Goal: Information Seeking & Learning: Learn about a topic

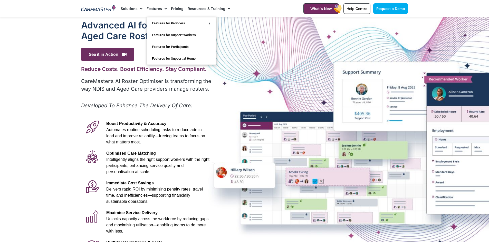
click at [152, 10] on link "Features" at bounding box center [156, 8] width 20 height 17
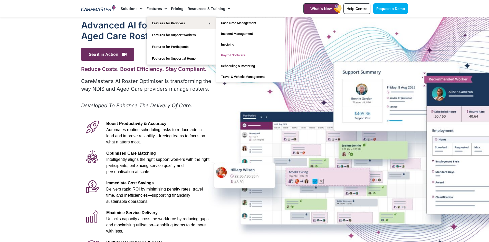
click at [229, 54] on link "Payroll Software" at bounding box center [250, 55] width 69 height 11
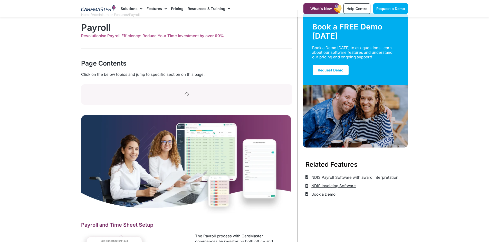
scroll to position [26, 0]
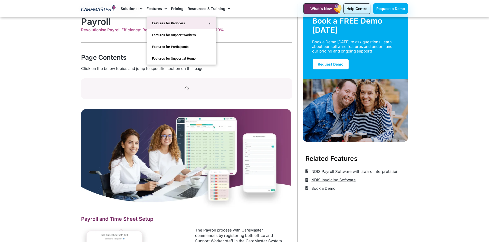
drag, startPoint x: 158, startPoint y: 8, endPoint x: 160, endPoint y: 22, distance: 13.5
click at [158, 9] on link "Features" at bounding box center [156, 8] width 20 height 17
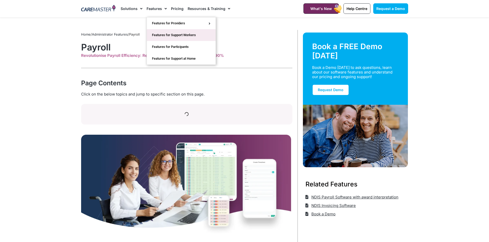
click at [182, 37] on link "Features for Support Workers" at bounding box center [181, 35] width 69 height 12
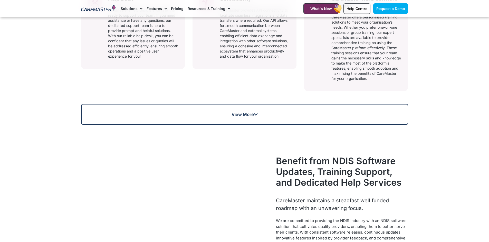
scroll to position [410, 0]
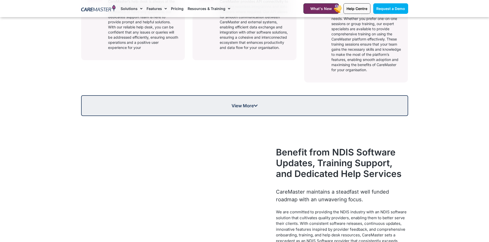
click at [237, 112] on link "View More" at bounding box center [244, 105] width 327 height 21
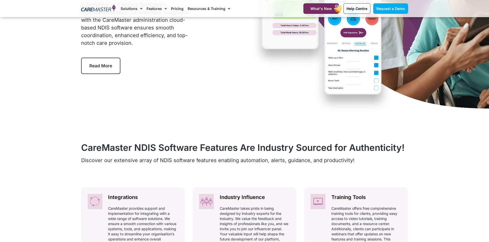
scroll to position [0, 0]
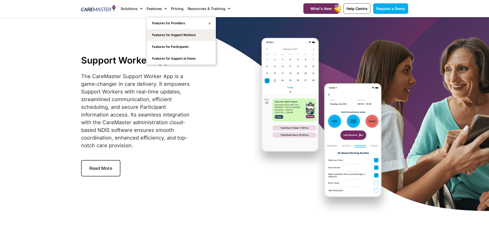
click at [152, 11] on link "Features" at bounding box center [156, 8] width 20 height 17
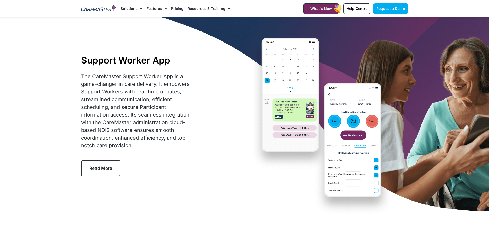
click at [162, 8] on span "Menu" at bounding box center [164, 8] width 5 height 9
click at [149, 10] on link "Features" at bounding box center [156, 8] width 20 height 17
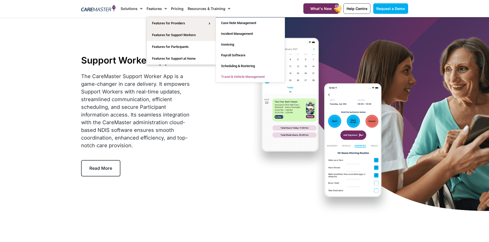
click at [232, 77] on link "Travel & Vehicle Management" at bounding box center [250, 77] width 69 height 11
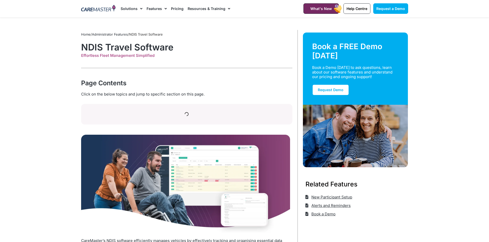
click at [196, 10] on link "Resources & Training" at bounding box center [209, 8] width 43 height 17
click at [201, 11] on link "Resources & Training" at bounding box center [209, 8] width 43 height 17
click at [178, 9] on link "Pricing" at bounding box center [177, 8] width 13 height 17
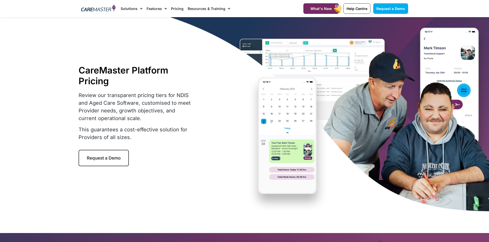
click at [159, 9] on link "Features" at bounding box center [156, 8] width 20 height 17
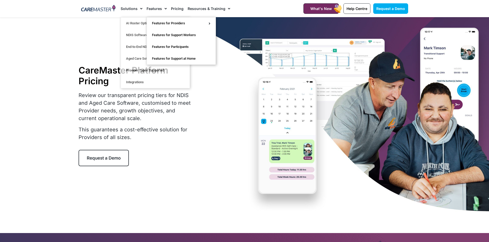
click at [162, 8] on span "Menu" at bounding box center [164, 8] width 5 height 9
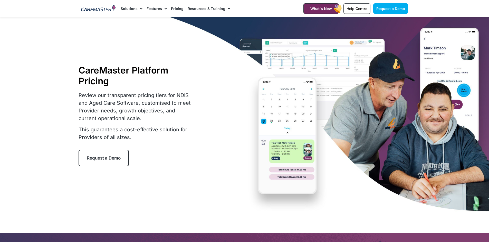
click at [130, 9] on link "Solutions" at bounding box center [132, 8] width 22 height 17
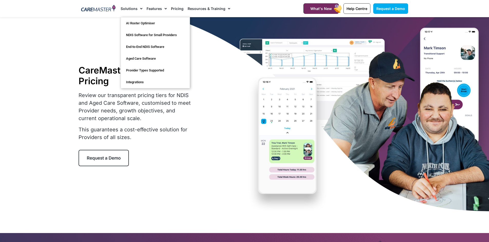
click at [128, 7] on link "Solutions" at bounding box center [132, 8] width 22 height 17
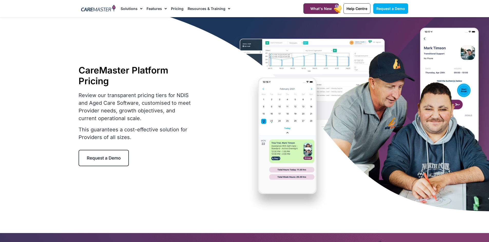
click at [128, 7] on link "Solutions" at bounding box center [132, 8] width 22 height 17
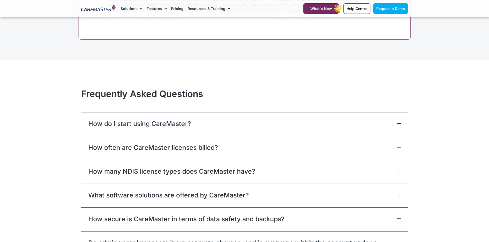
scroll to position [2232, 0]
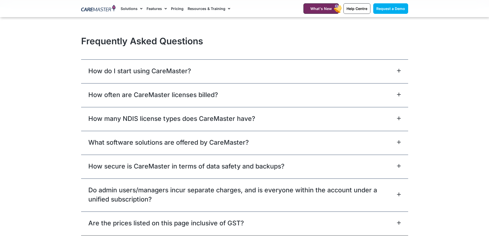
click at [181, 76] on div "How do I start using CareMaster?" at bounding box center [244, 72] width 327 height 24
click at [399, 72] on icon at bounding box center [398, 70] width 3 height 3
click at [397, 102] on div "How often are CareMaster licenses billed?" at bounding box center [244, 95] width 327 height 24
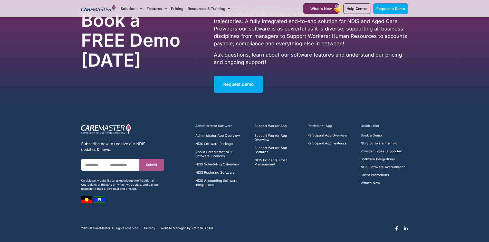
scroll to position [2360, 0]
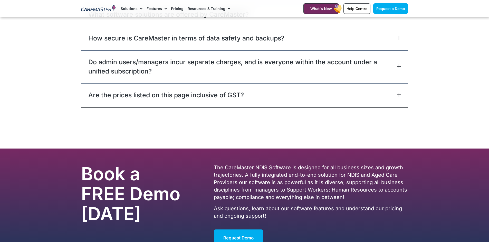
click at [252, 97] on div "Are the prices listed on this page inclusive of GST?" at bounding box center [244, 96] width 327 height 24
click at [215, 95] on link "Are the prices listed on this page inclusive of GST?" at bounding box center [165, 95] width 155 height 9
click at [397, 94] on icon at bounding box center [399, 95] width 4 height 4
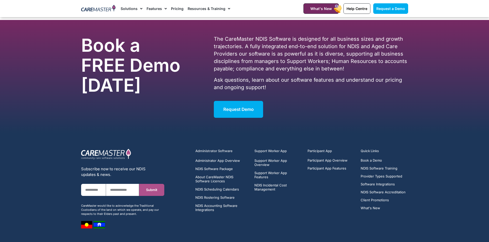
scroll to position [2514, 0]
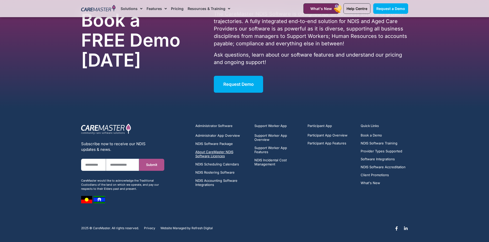
click at [215, 156] on span "About CareMaster NDIS Software Licences" at bounding box center [221, 154] width 53 height 8
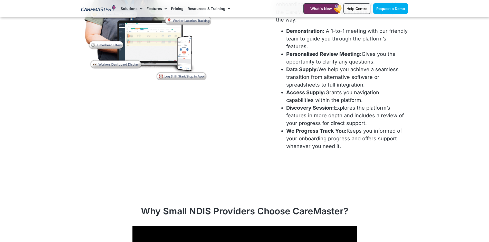
scroll to position [1847, 0]
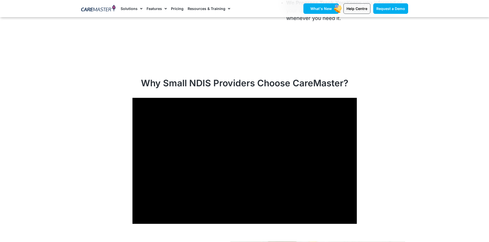
click at [311, 11] on link "What's New" at bounding box center [320, 8] width 35 height 11
